Goal: Check status: Check status

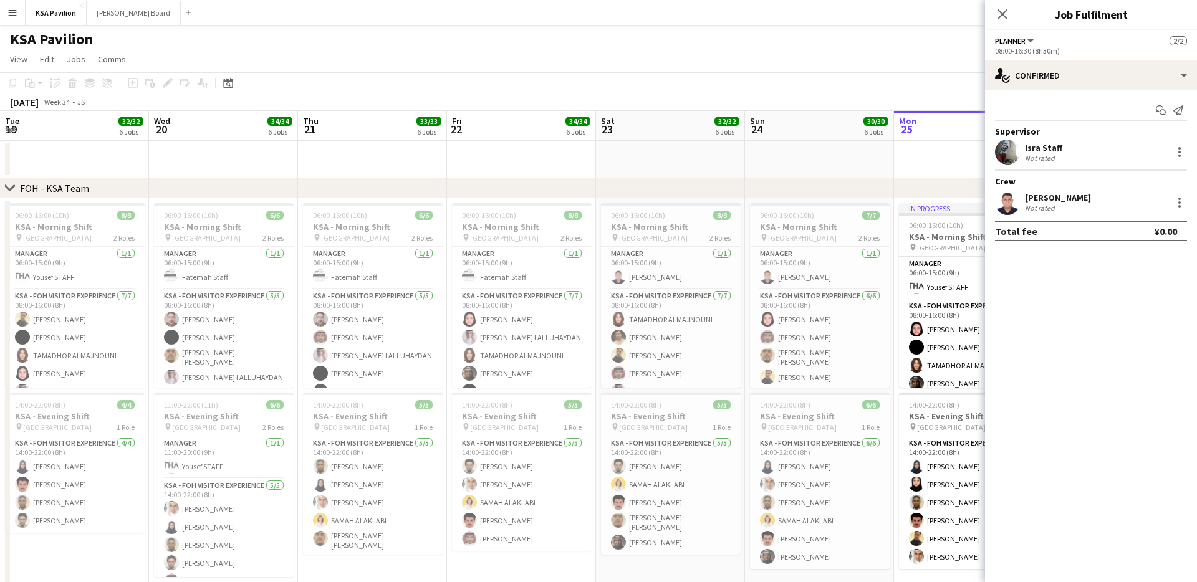
scroll to position [0, 397]
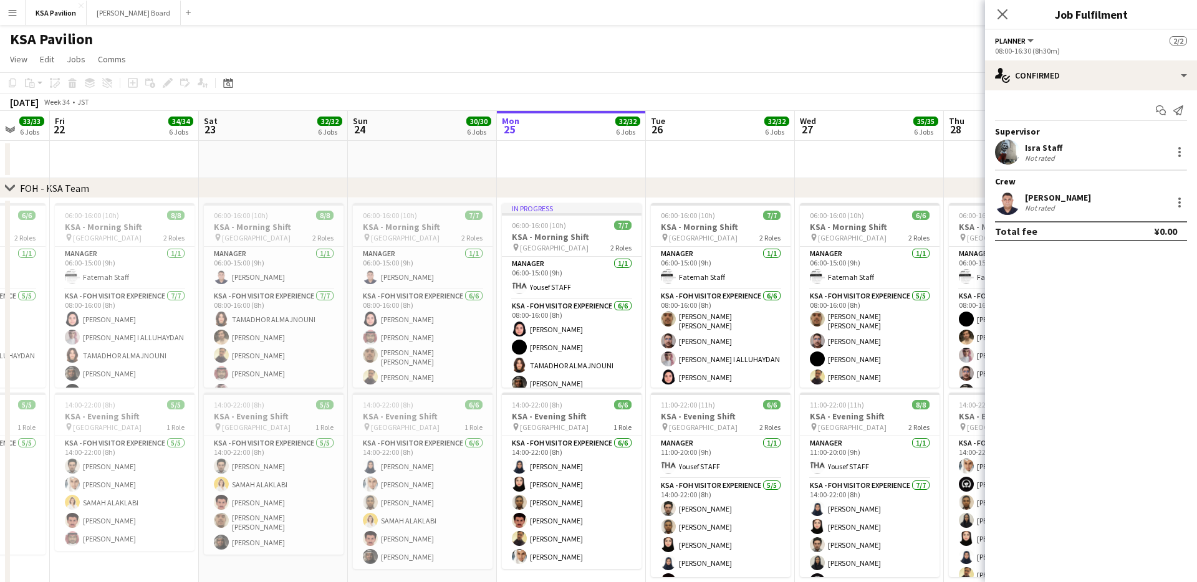
click at [7, 13] on app-icon "Menu" at bounding box center [12, 12] width 10 height 10
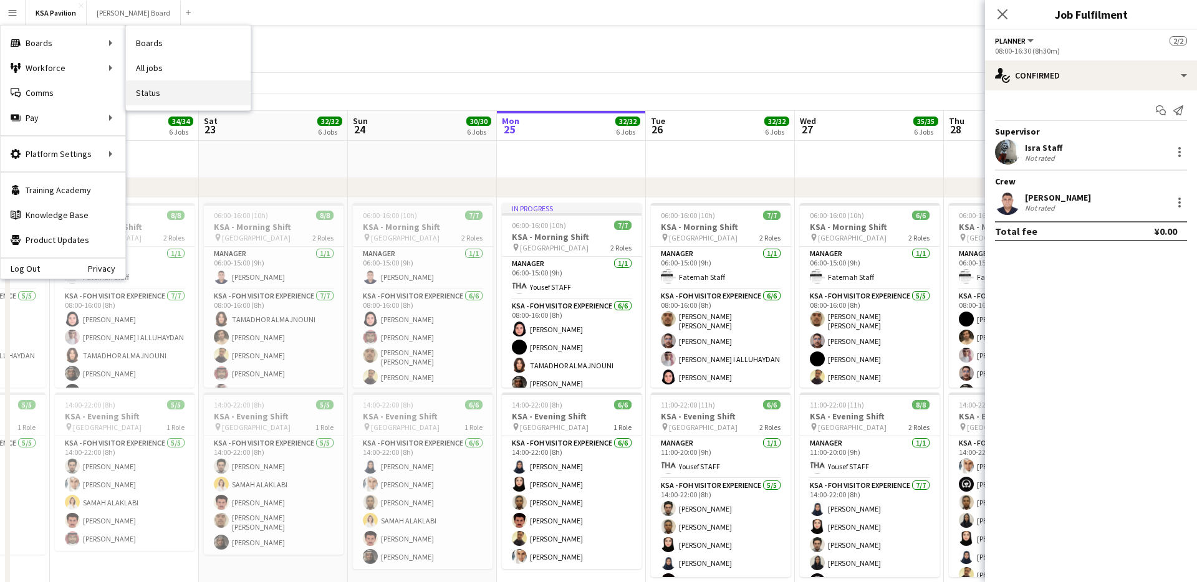
click at [140, 87] on link "Status" at bounding box center [188, 92] width 125 height 25
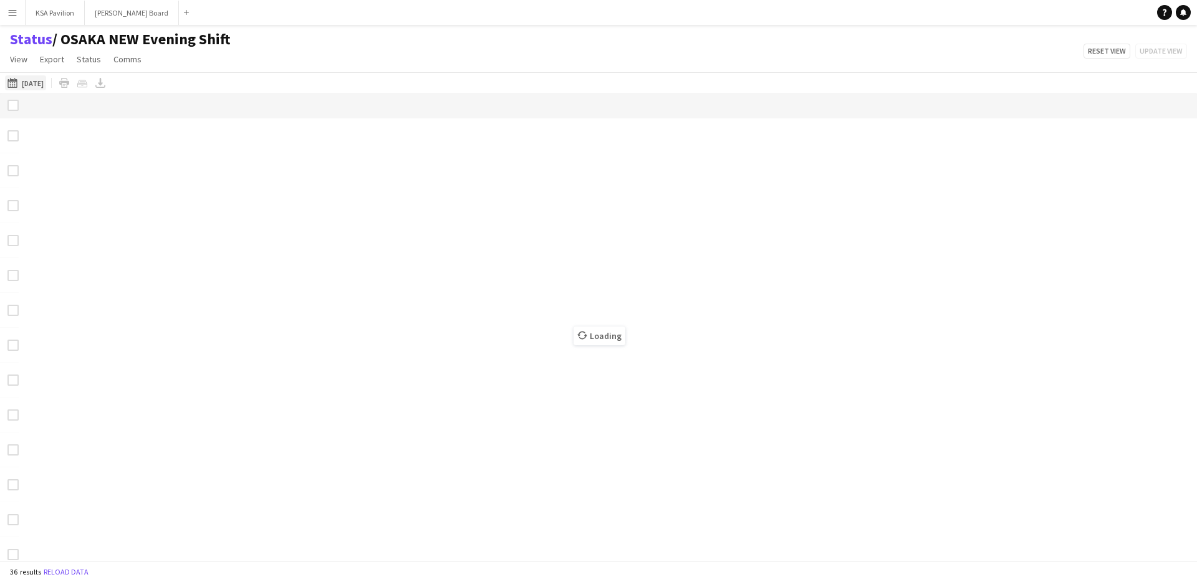
click at [27, 87] on button "[DATE] [DATE]" at bounding box center [25, 82] width 41 height 15
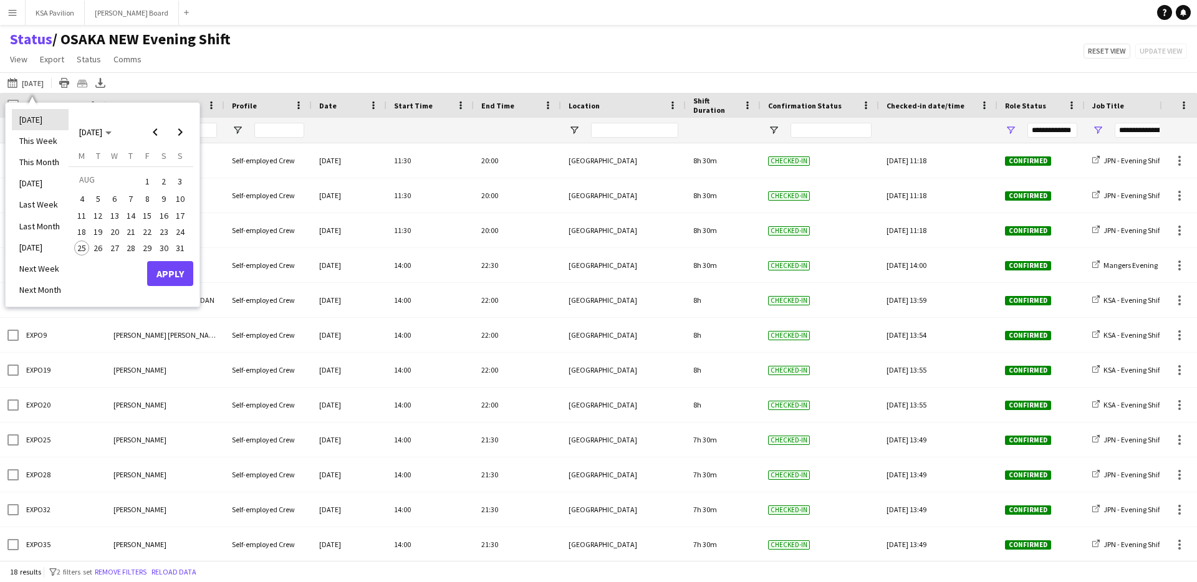
click at [42, 120] on li "[DATE]" at bounding box center [40, 119] width 57 height 21
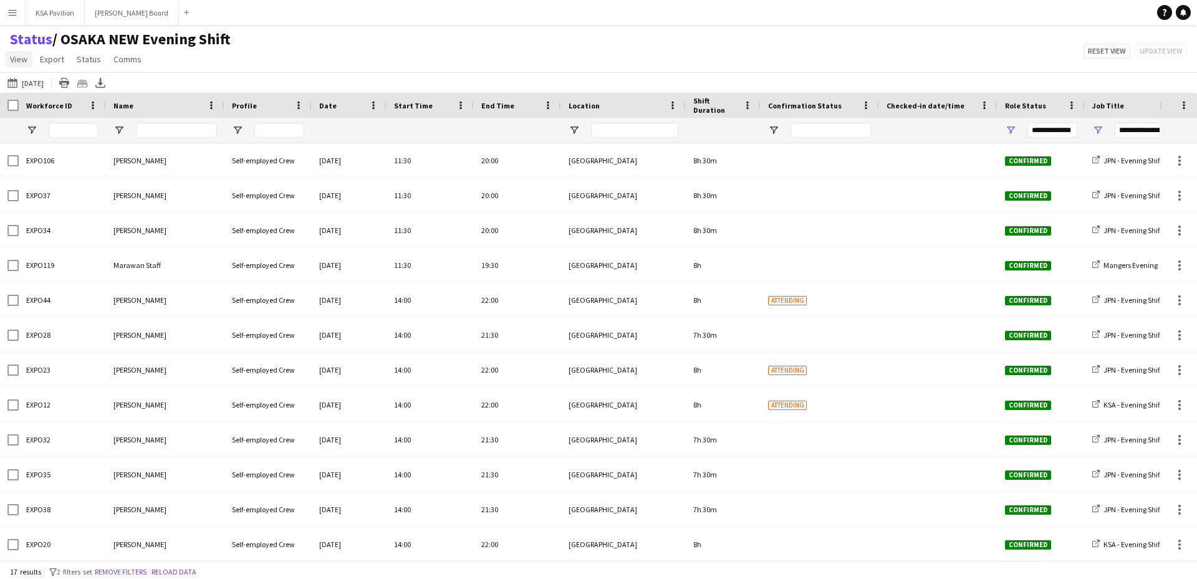
click at [28, 57] on link "View" at bounding box center [18, 59] width 27 height 16
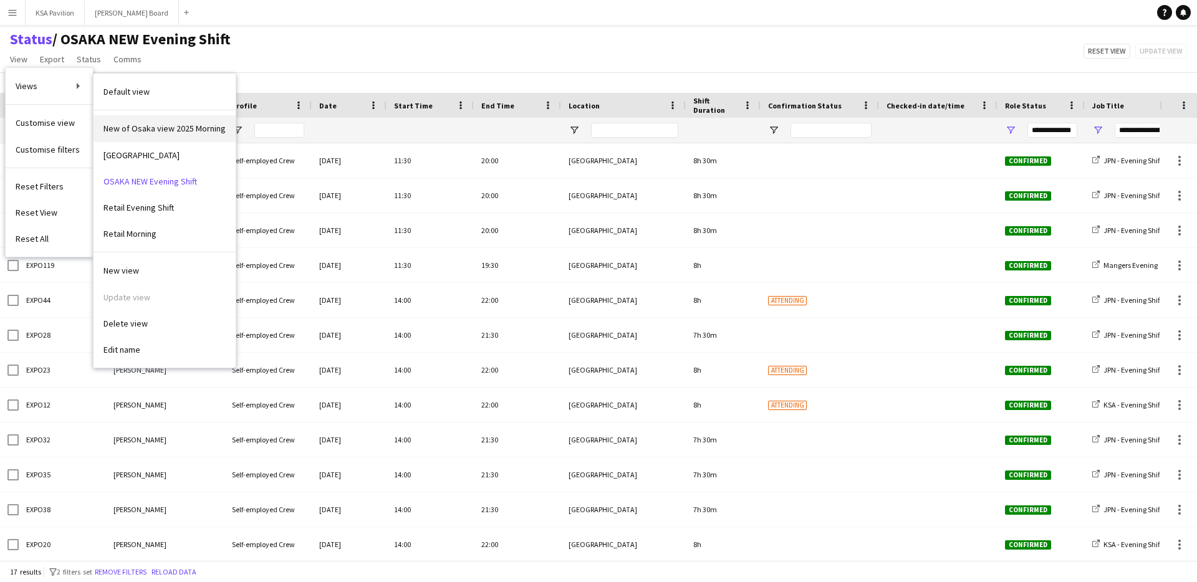
click at [148, 127] on span "New of Osaka view 2025 Morning" at bounding box center [165, 128] width 122 height 11
type input "**********"
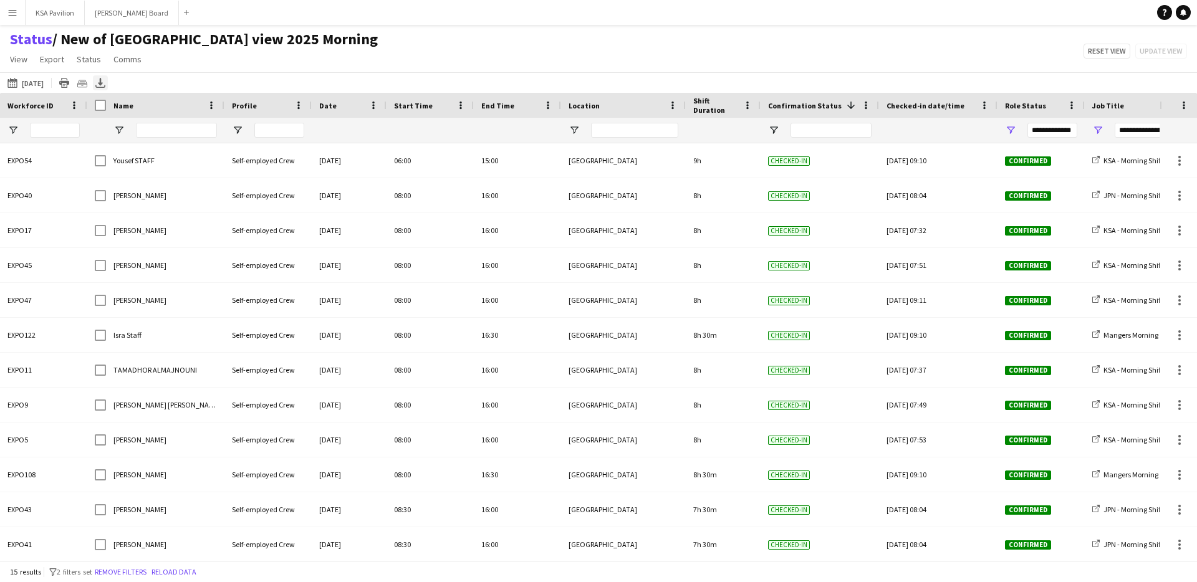
click at [99, 87] on icon at bounding box center [100, 86] width 10 height 3
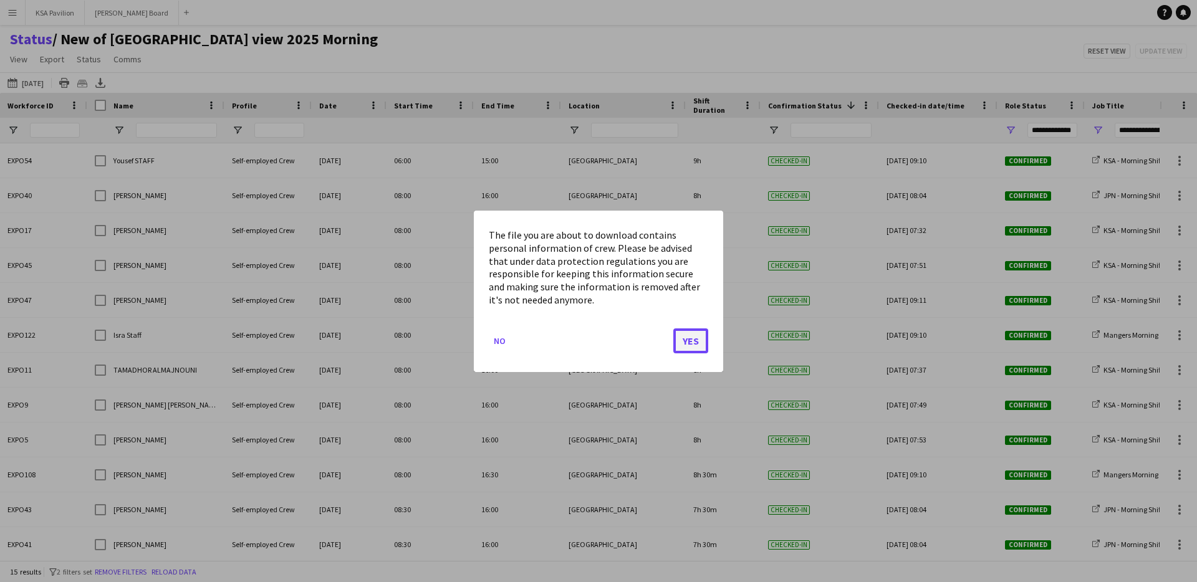
click at [683, 339] on button "Yes" at bounding box center [690, 340] width 35 height 25
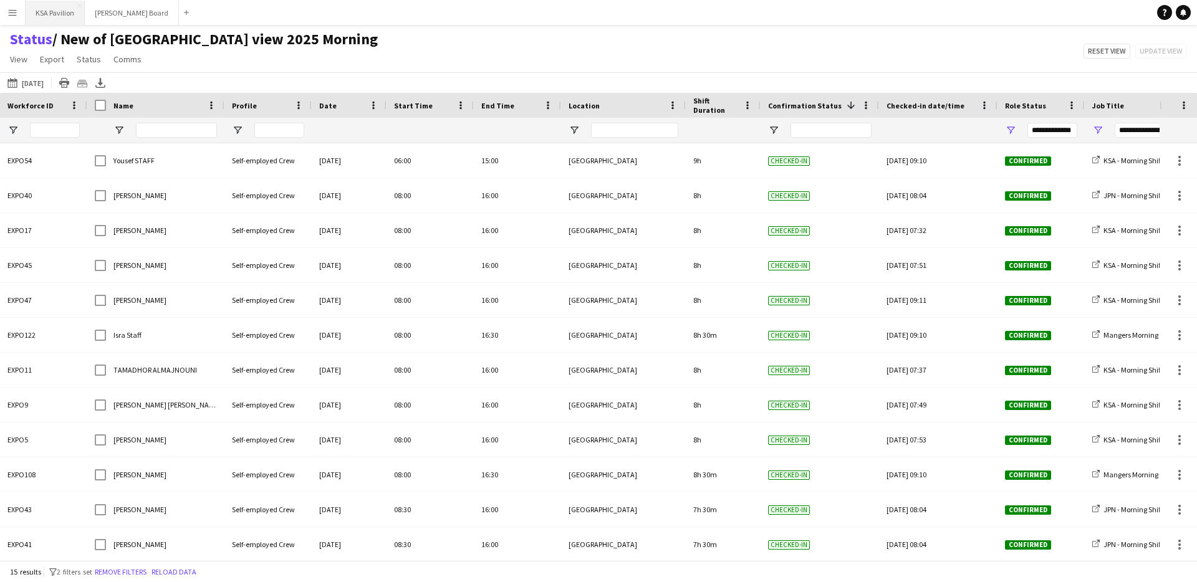
click at [47, 6] on button "KSA Pavilion Close" at bounding box center [55, 13] width 59 height 24
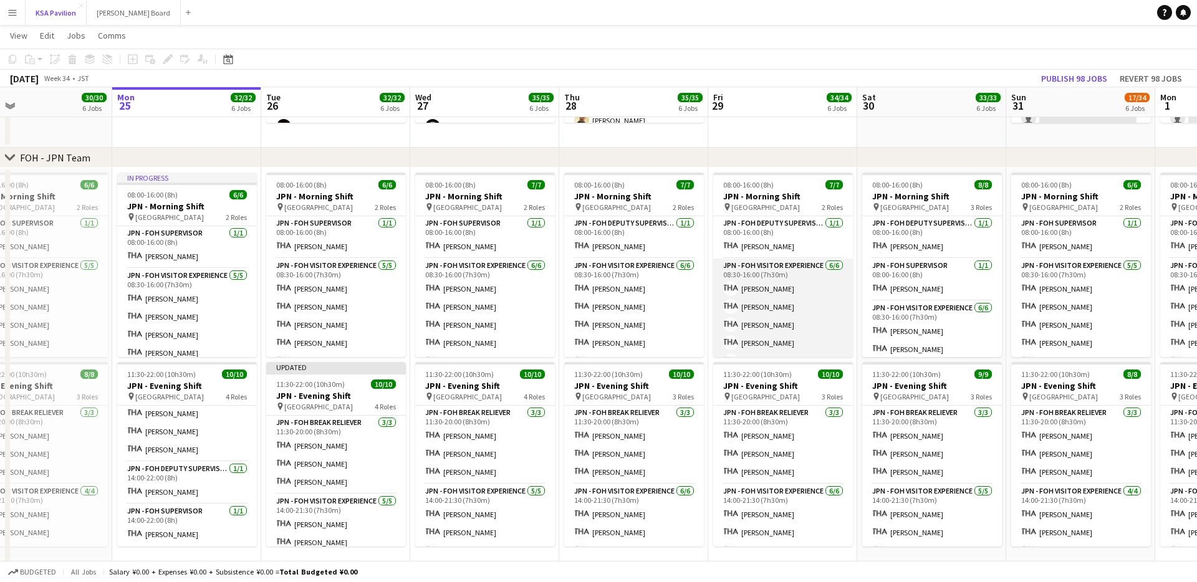
scroll to position [34, 0]
